Goal: Find specific page/section: Find specific page/section

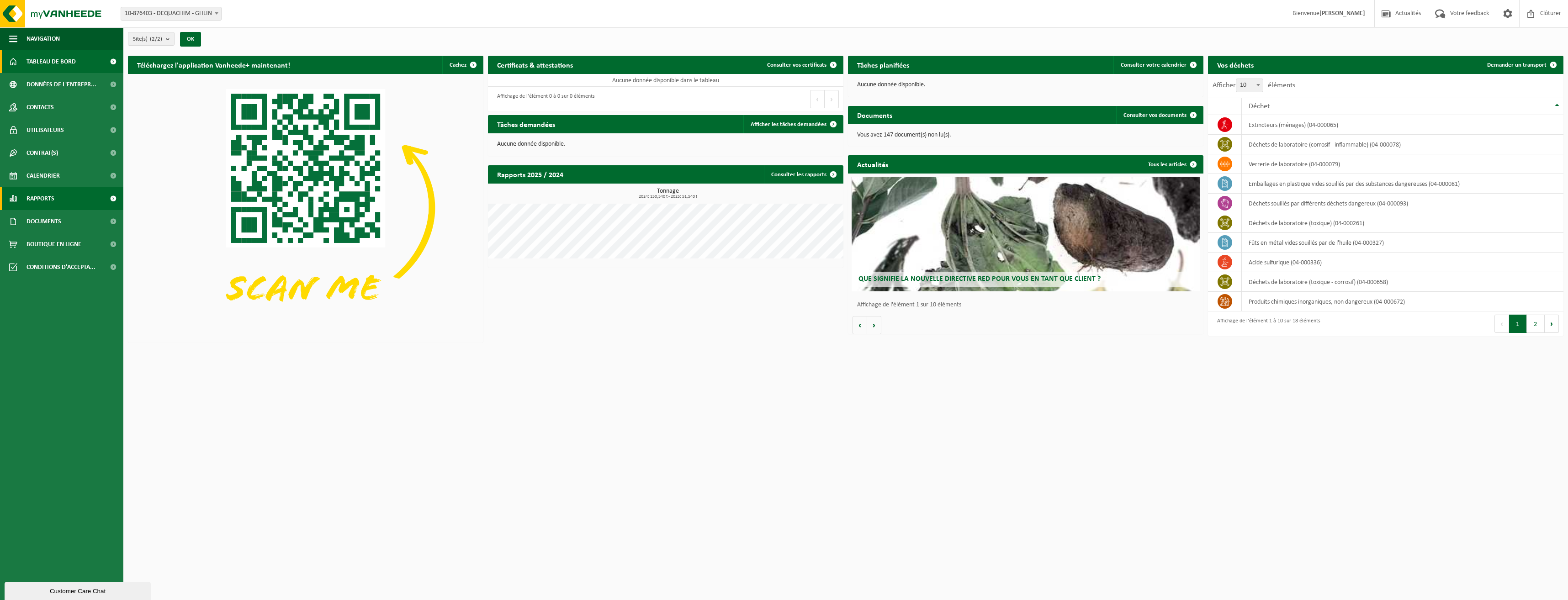
click at [32, 193] on span "Rapports" at bounding box center [41, 199] width 28 height 23
click at [45, 224] on span "Sous forme de graphique" at bounding box center [62, 222] width 68 height 18
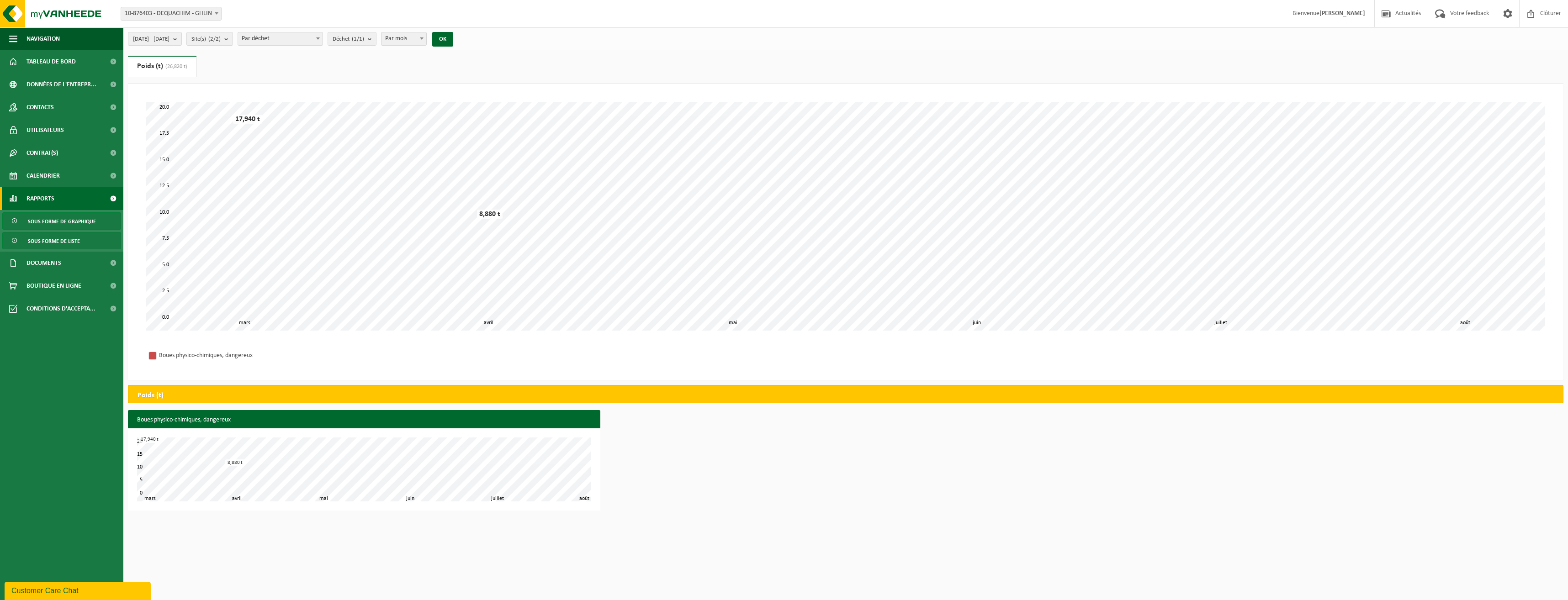
click at [54, 236] on span "Sous forme de liste" at bounding box center [54, 241] width 52 height 18
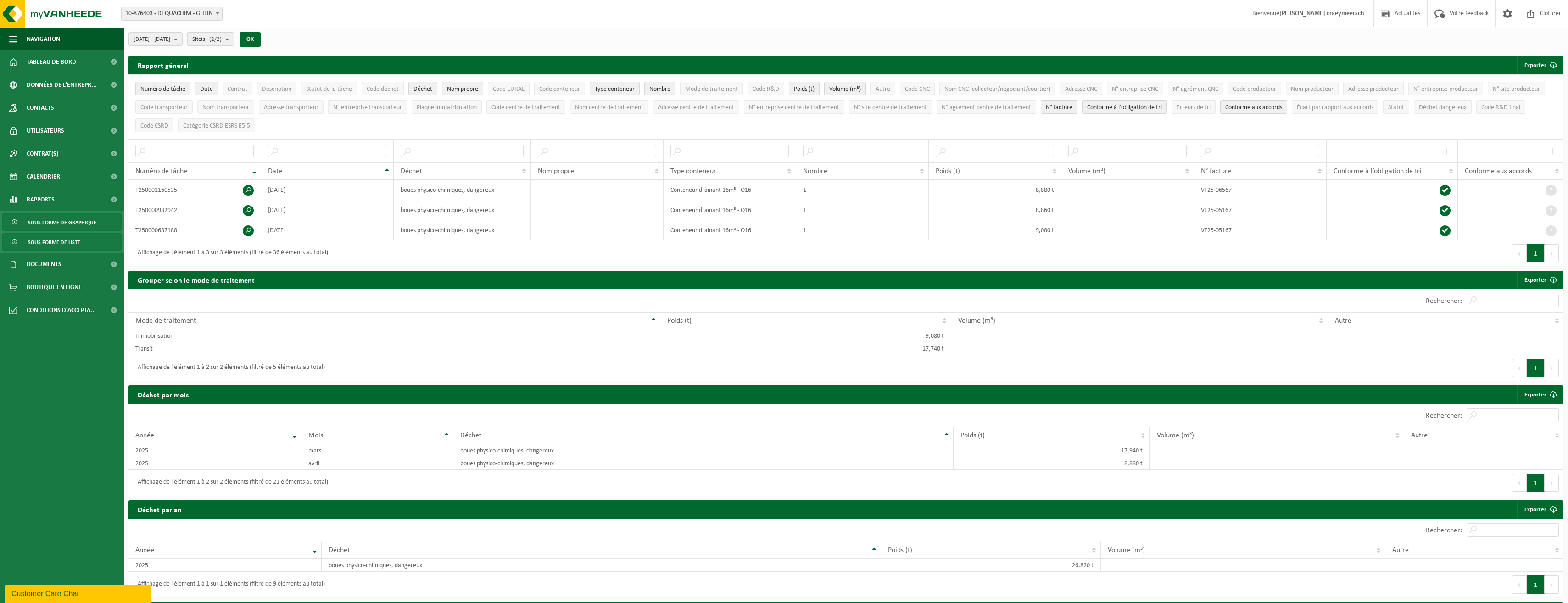
click at [87, 224] on span "Sous forme de graphique" at bounding box center [62, 223] width 68 height 18
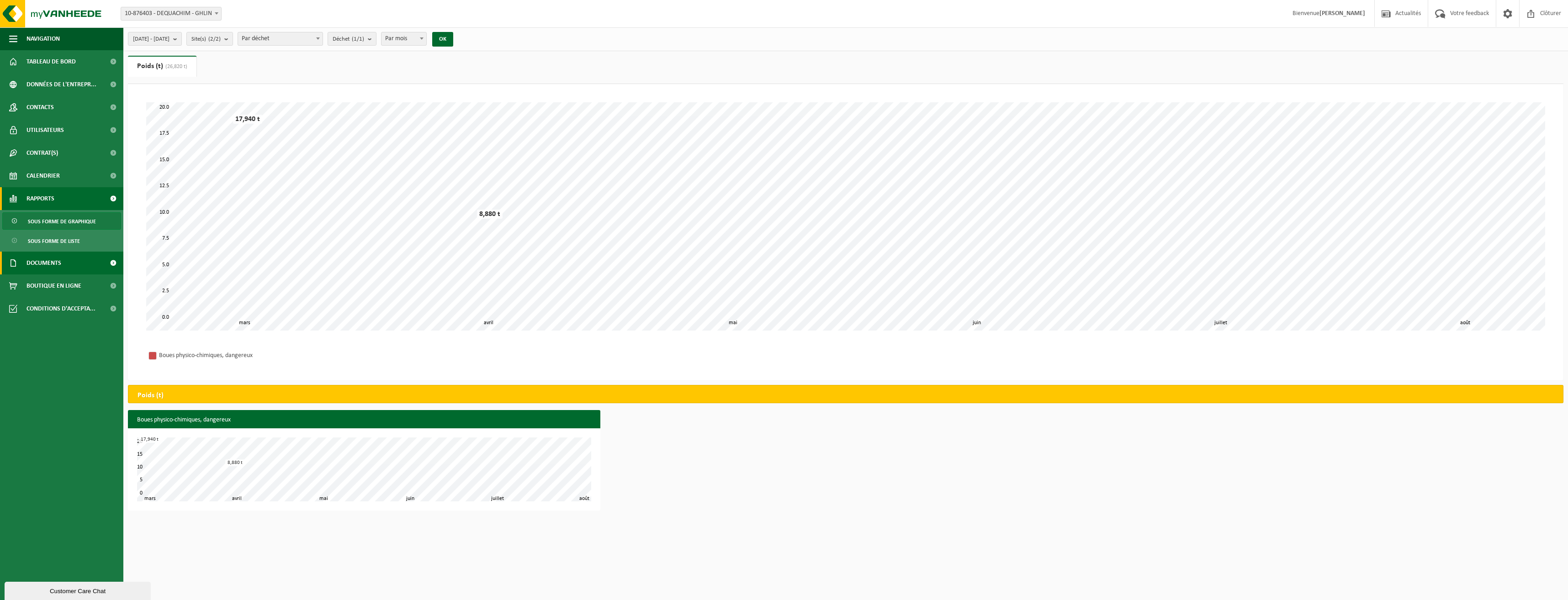
click at [47, 265] on span "Documents" at bounding box center [44, 263] width 35 height 23
click at [35, 218] on span "Sous forme de graphique" at bounding box center [62, 222] width 68 height 18
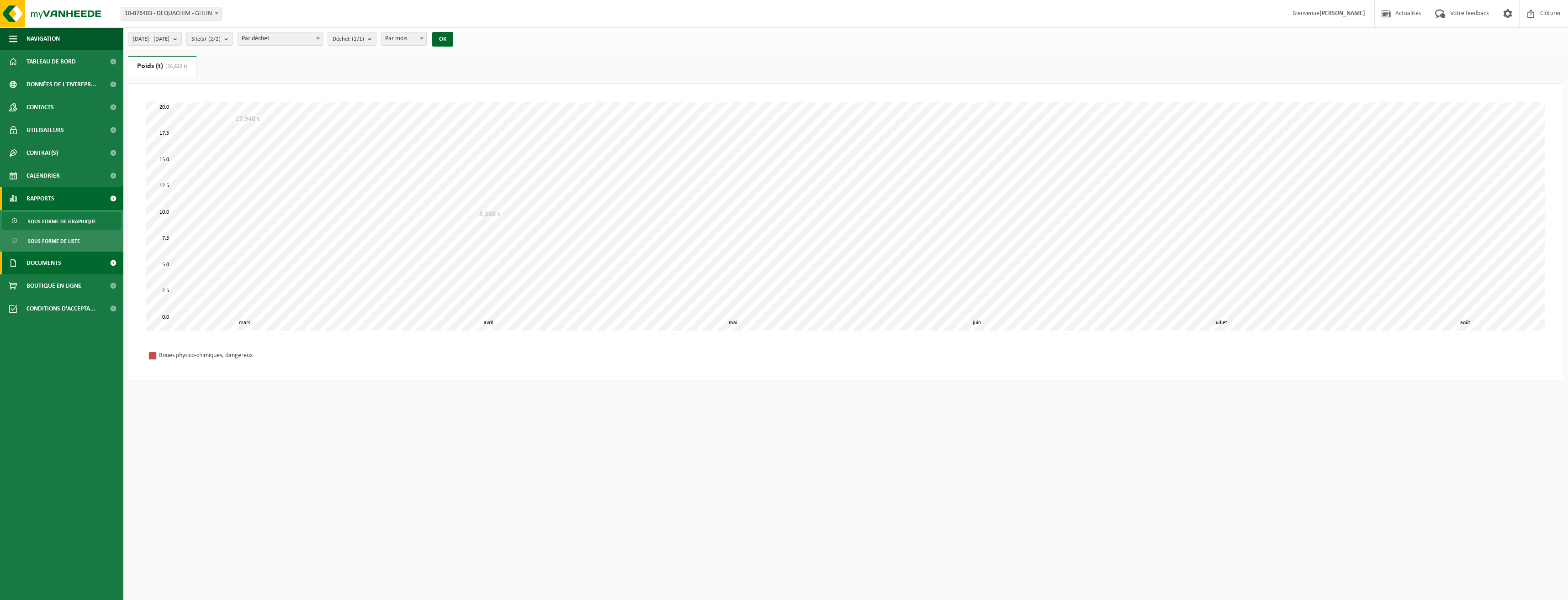
click at [46, 266] on span "Documents" at bounding box center [44, 263] width 35 height 23
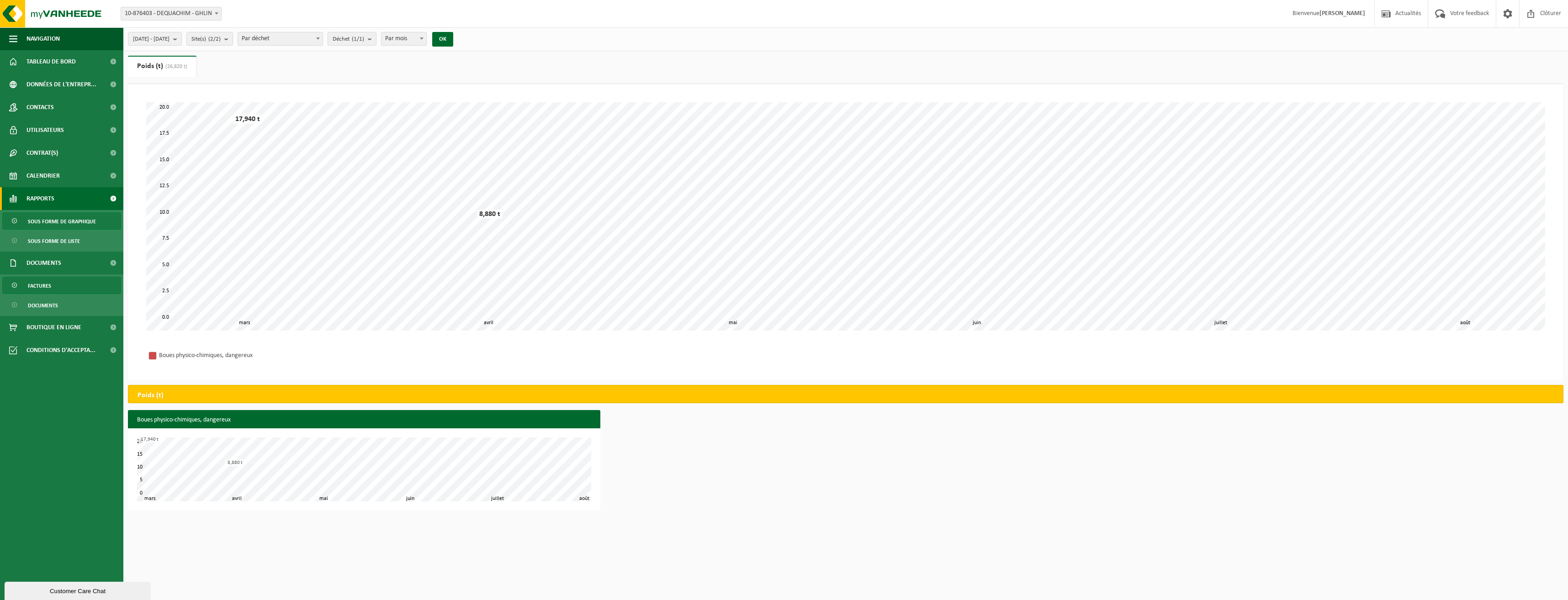
click at [39, 279] on span "Factures" at bounding box center [40, 286] width 23 height 18
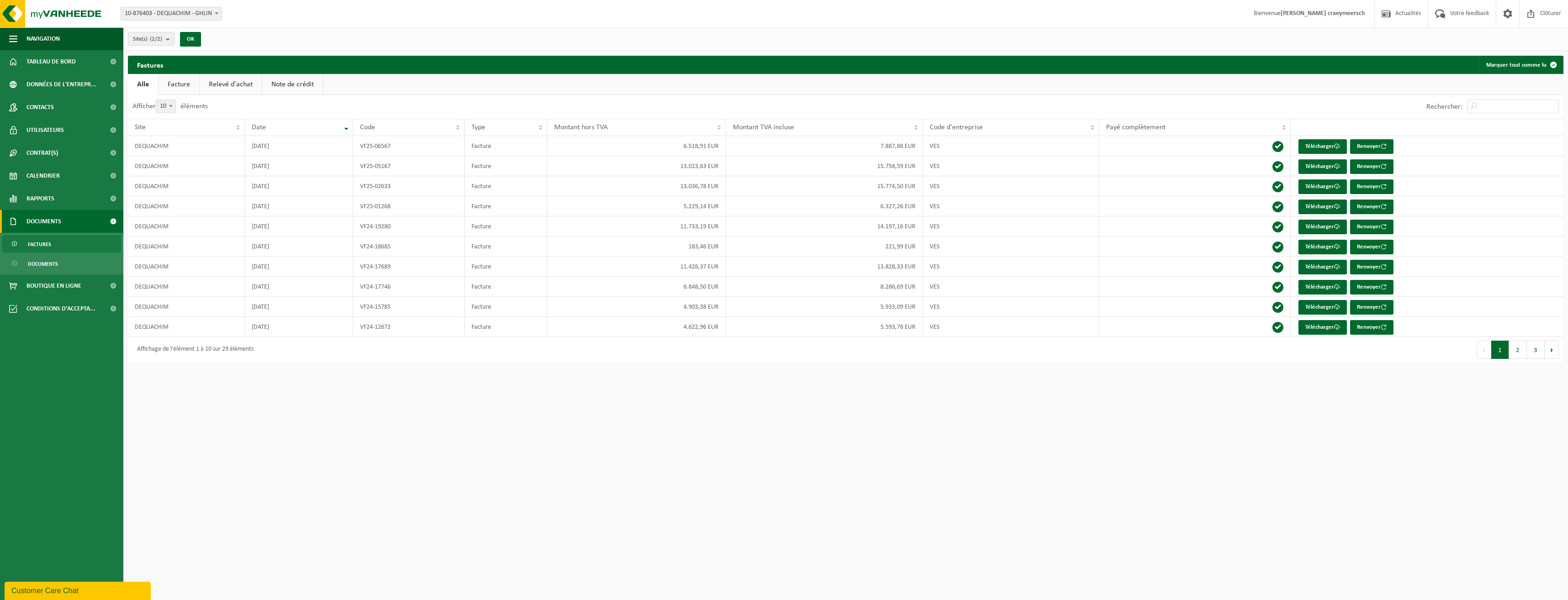
click at [36, 244] on span "Factures" at bounding box center [40, 244] width 23 height 18
click at [36, 268] on span "Documents" at bounding box center [43, 264] width 30 height 18
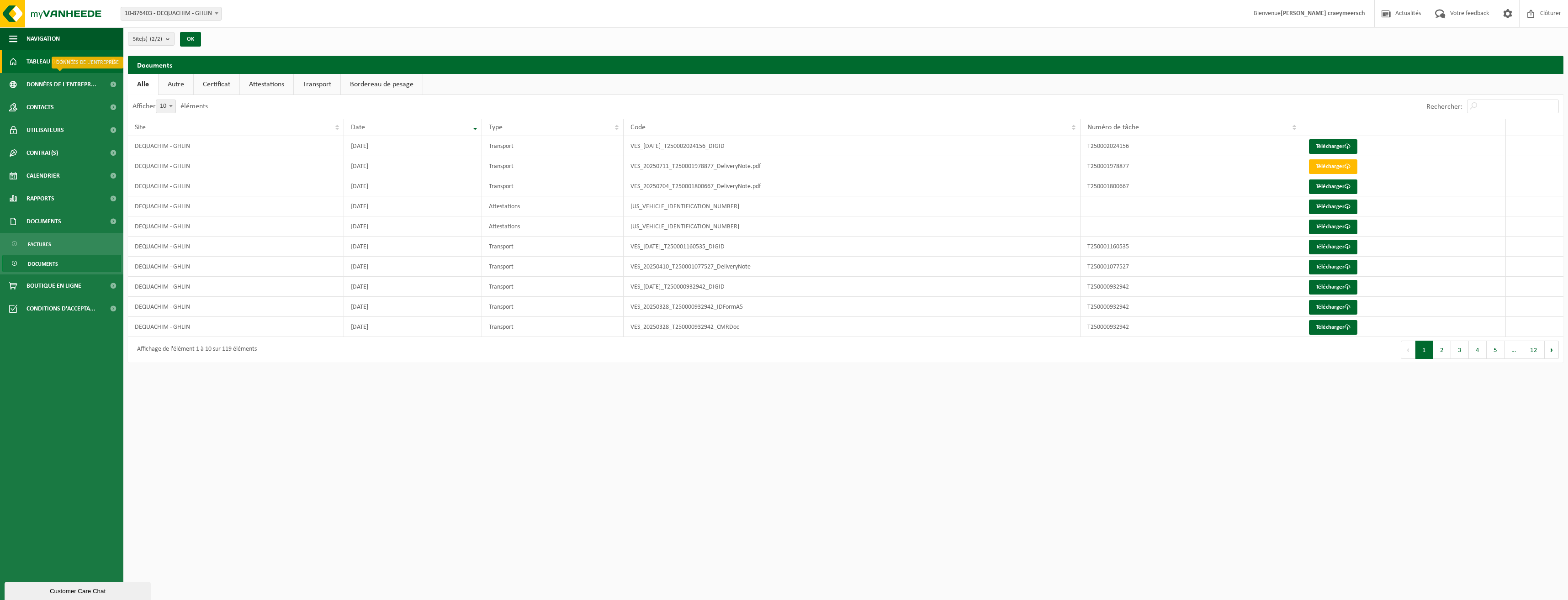
click at [43, 66] on span "Tableau de bord" at bounding box center [51, 62] width 49 height 23
